Goal: Navigation & Orientation: Find specific page/section

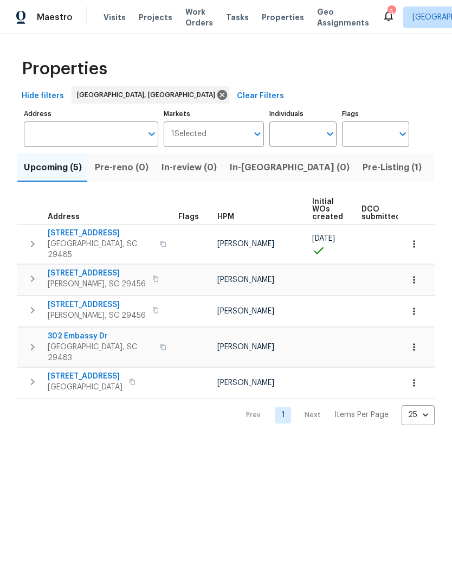
click at [435, 168] on span "Listed (14)" at bounding box center [458, 167] width 46 height 15
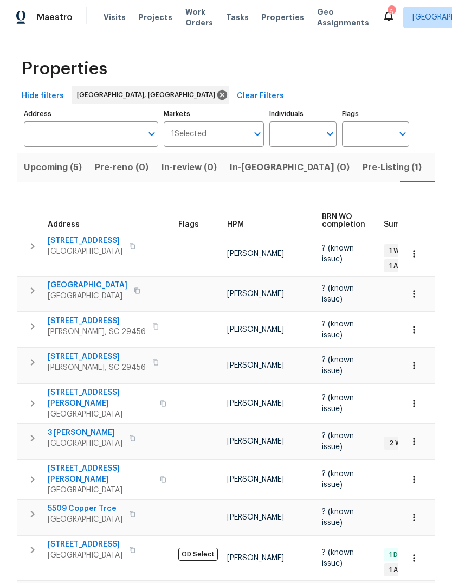
scroll to position [0, 23]
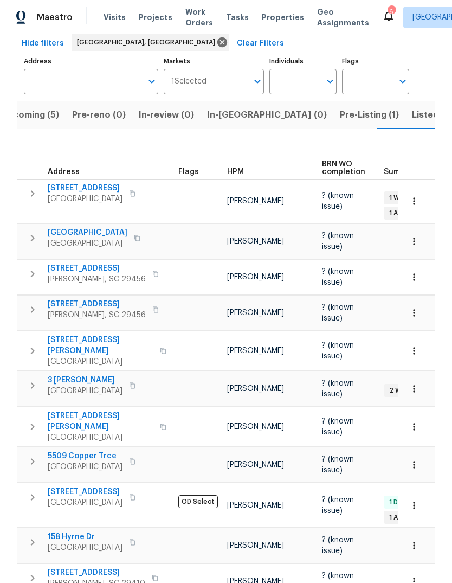
click at [276, 14] on span "Properties" at bounding box center [283, 17] width 42 height 11
click at [267, 20] on span "Properties" at bounding box center [283, 17] width 42 height 11
